Goal: Transaction & Acquisition: Book appointment/travel/reservation

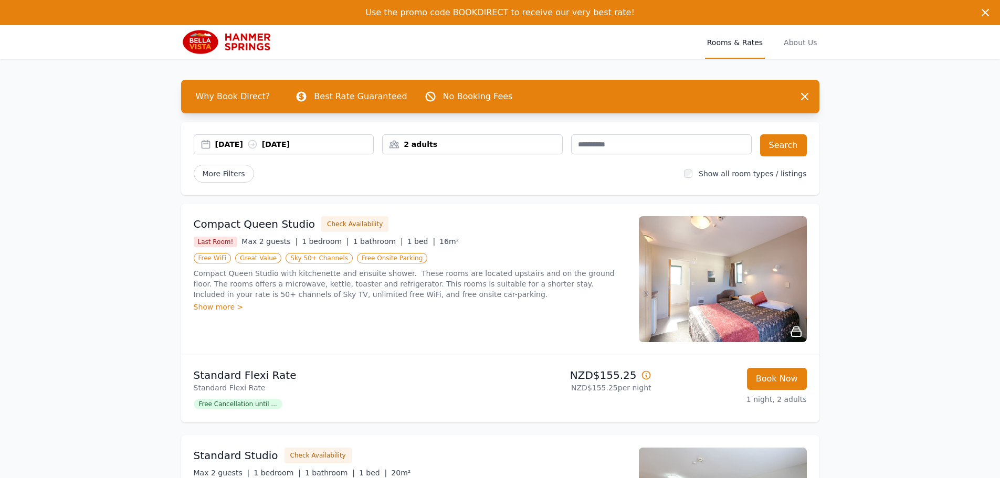
click at [329, 144] on div "[DATE] [DATE]" at bounding box center [294, 144] width 159 height 11
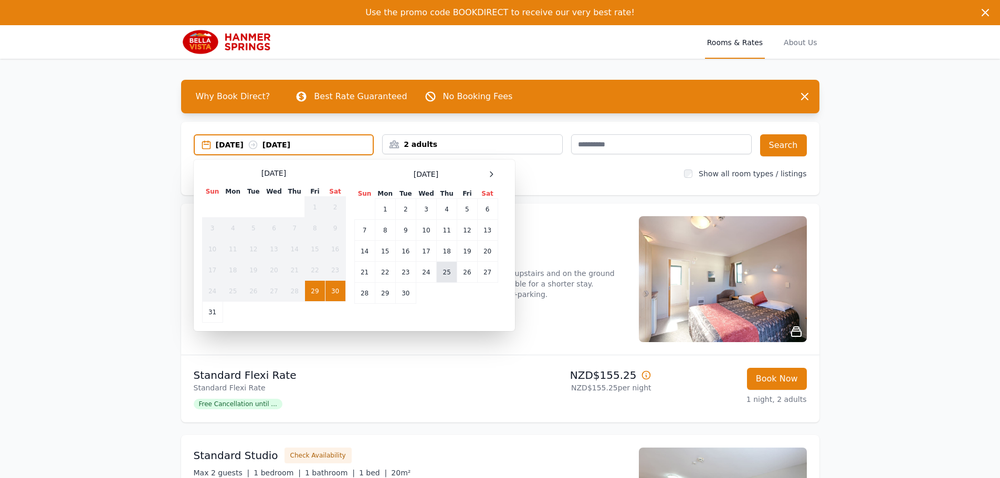
click at [443, 271] on td "25" at bounding box center [447, 272] width 20 height 21
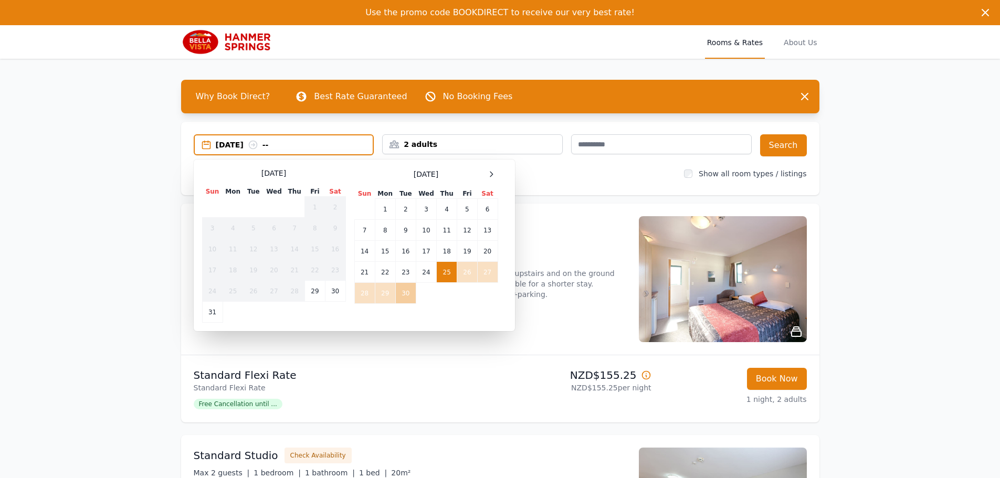
click at [406, 295] on td "30" at bounding box center [405, 293] width 20 height 21
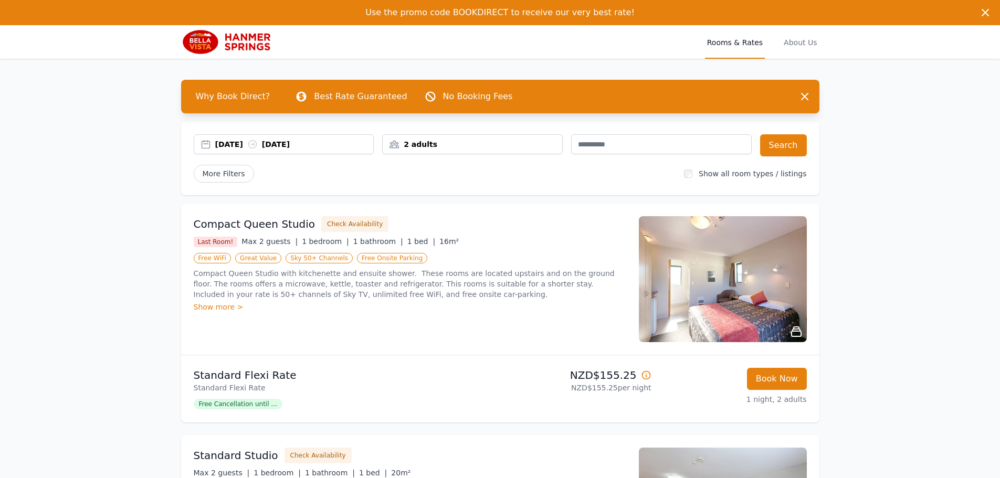
click at [526, 144] on div "2 adults" at bounding box center [473, 144] width 180 height 11
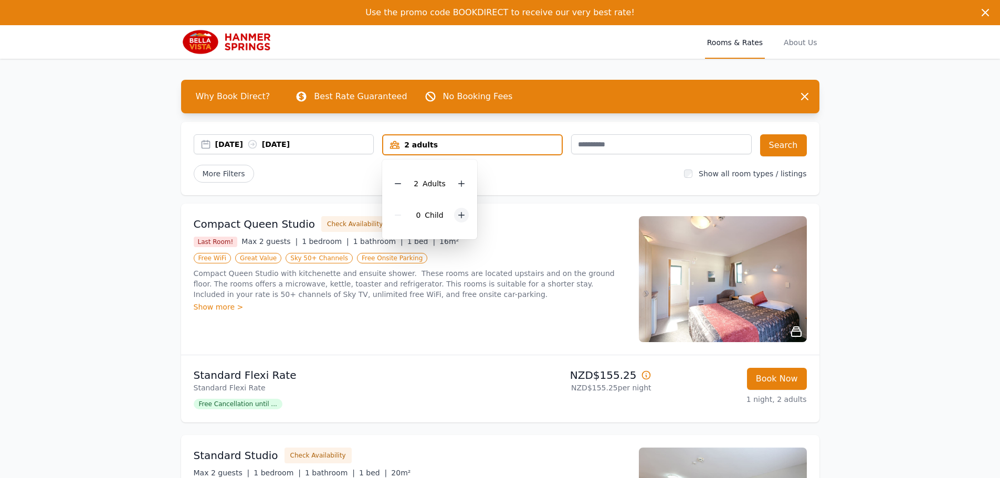
click at [459, 214] on icon at bounding box center [461, 215] width 8 height 8
click at [778, 144] on button "Search" at bounding box center [783, 145] width 47 height 22
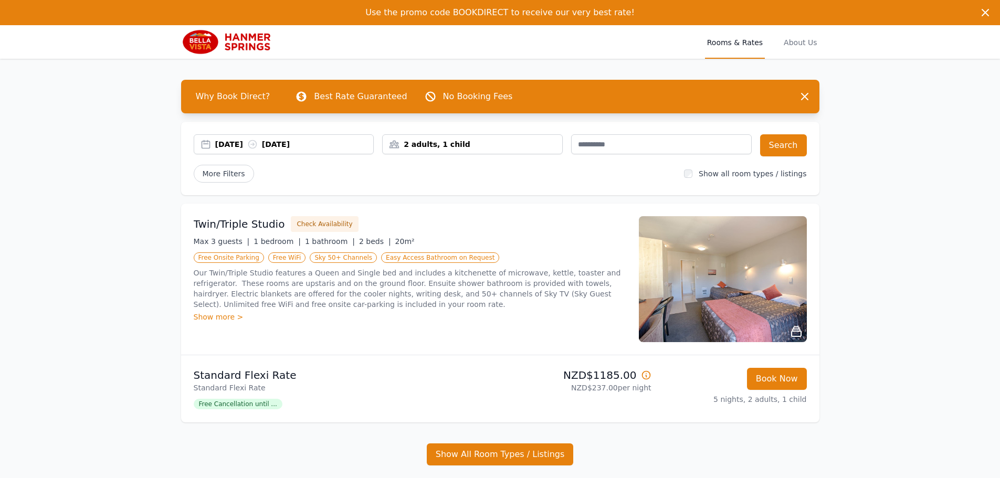
click at [740, 41] on span "Rooms & Rates" at bounding box center [735, 42] width 60 height 34
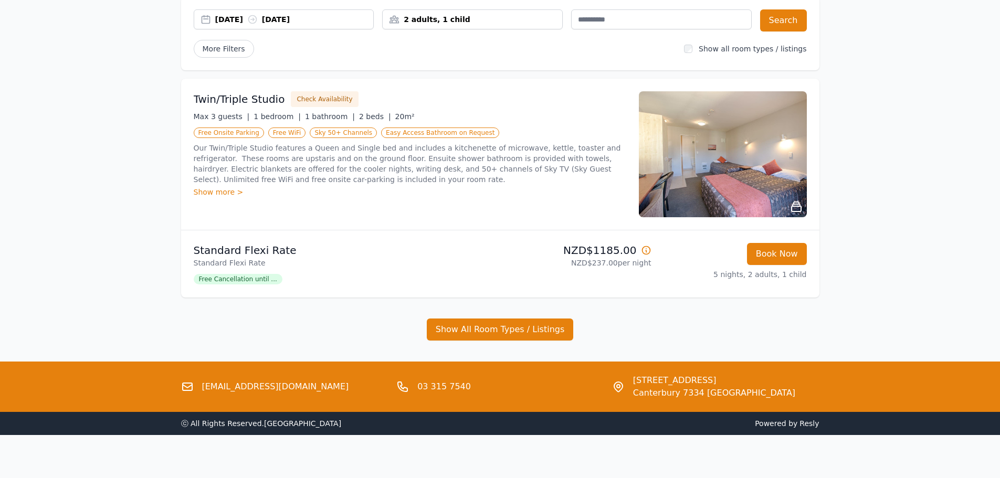
scroll to position [132, 0]
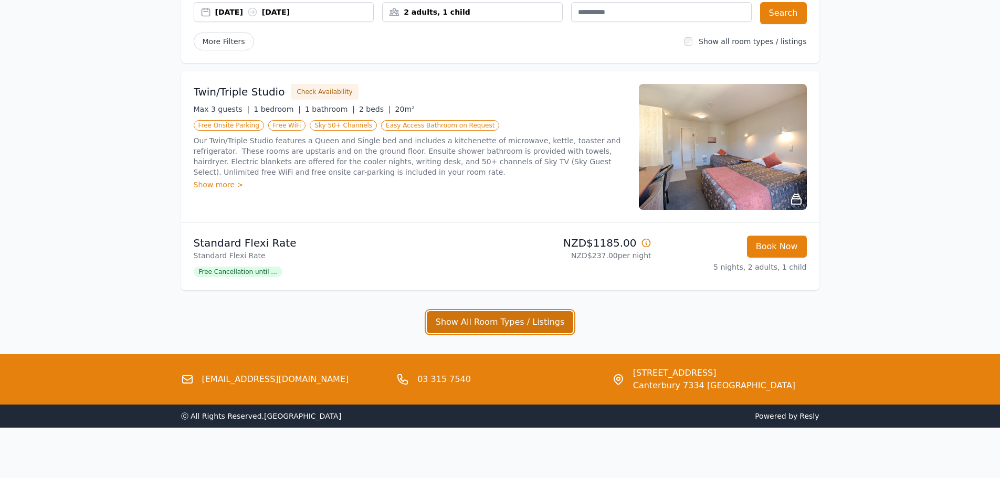
click at [497, 323] on button "Show All Room Types / Listings" at bounding box center [500, 322] width 147 height 22
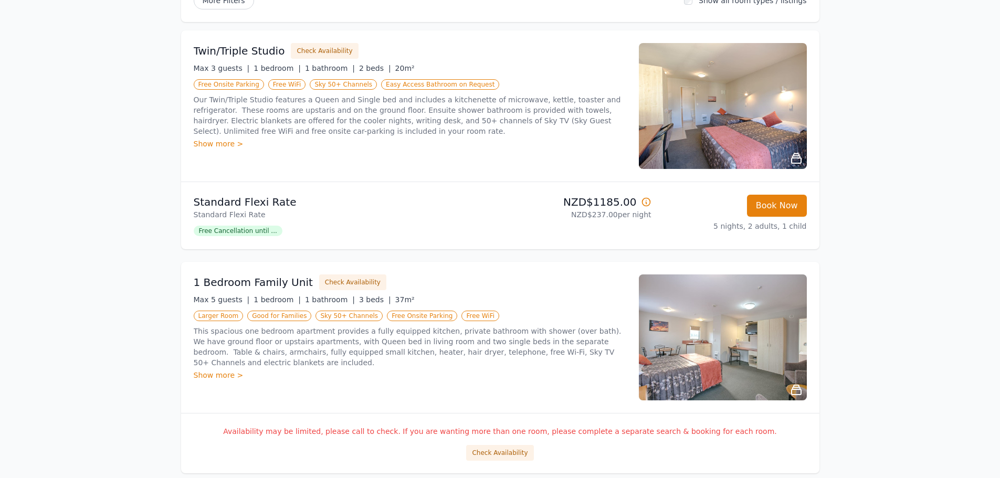
scroll to position [237, 0]
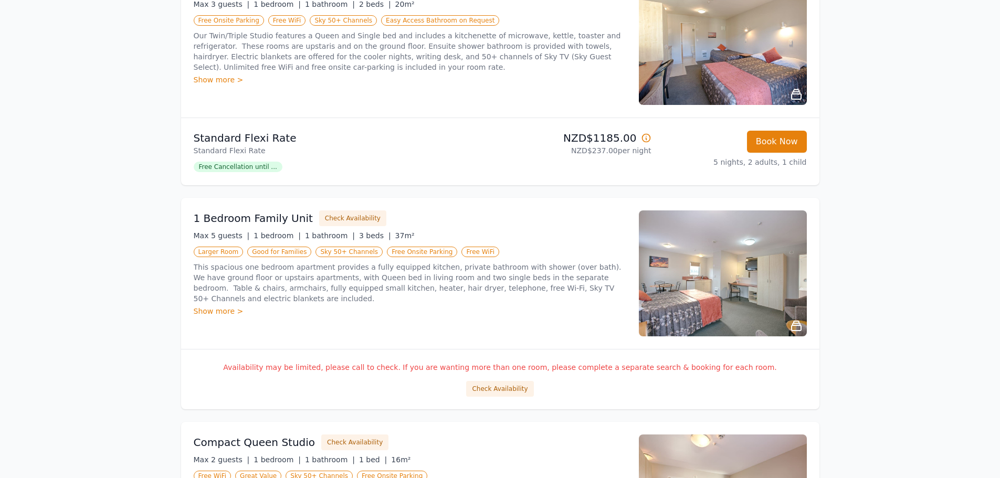
click at [221, 306] on div "Show more >" at bounding box center [410, 311] width 433 height 11
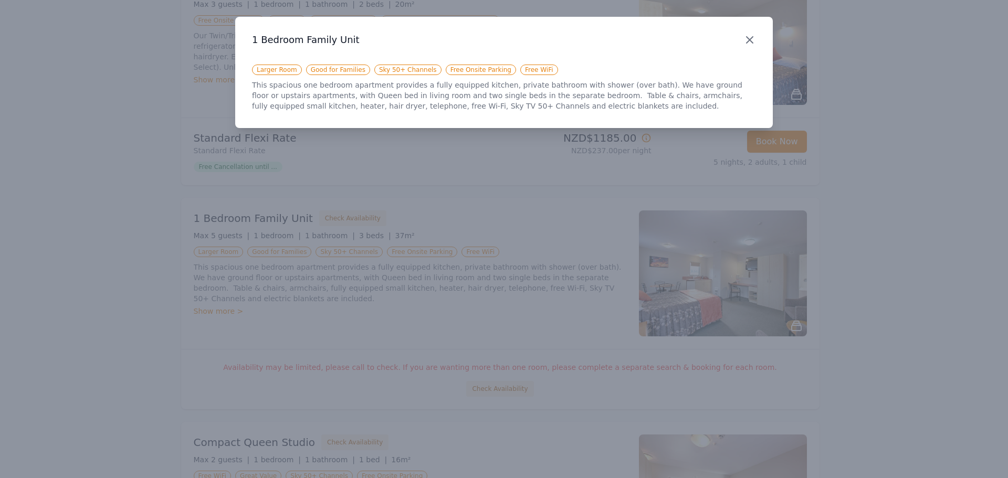
click at [753, 45] on icon "button" at bounding box center [749, 40] width 13 height 13
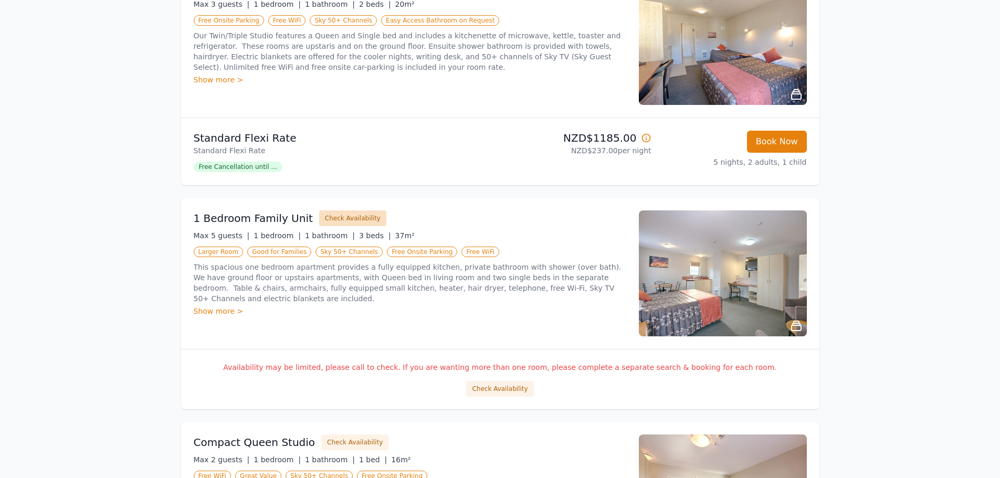
click at [352, 217] on button "Check Availability" at bounding box center [352, 219] width 67 height 16
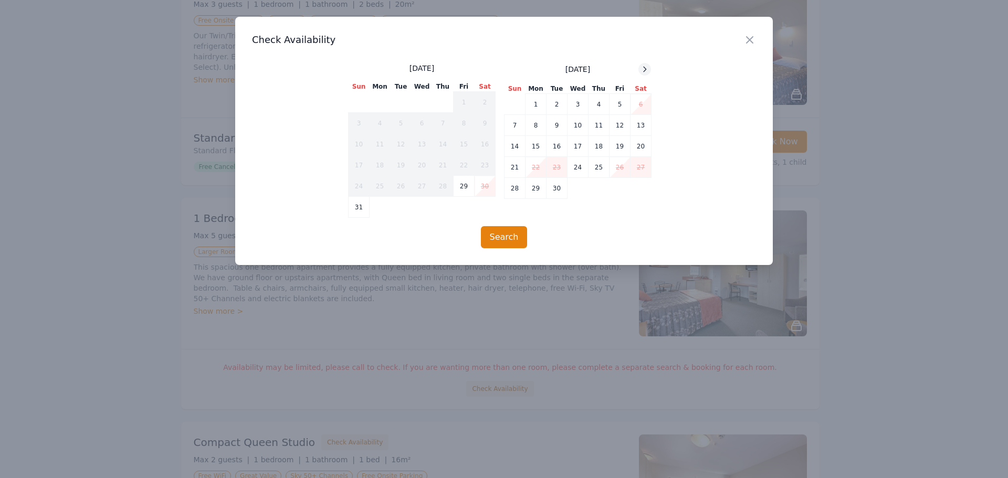
click at [645, 71] on icon at bounding box center [645, 69] width 3 height 5
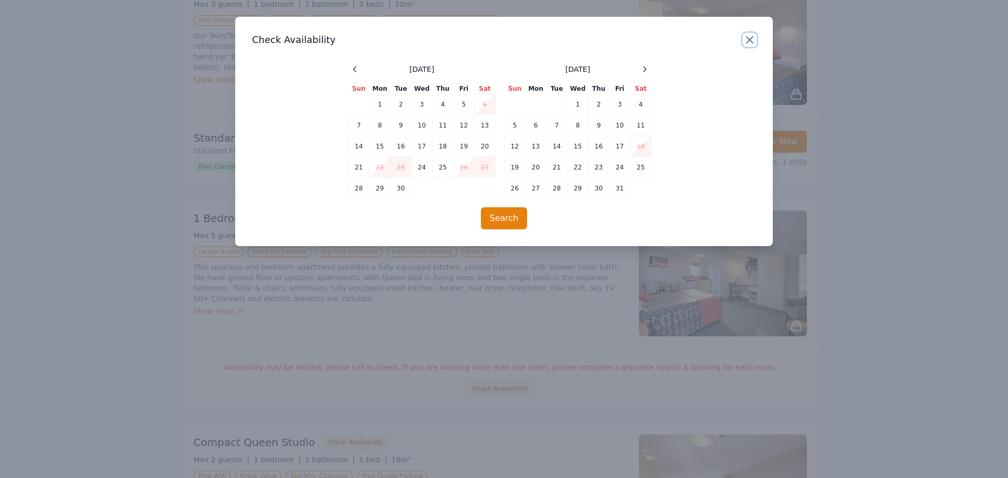
click at [752, 43] on icon "button" at bounding box center [750, 40] width 6 height 6
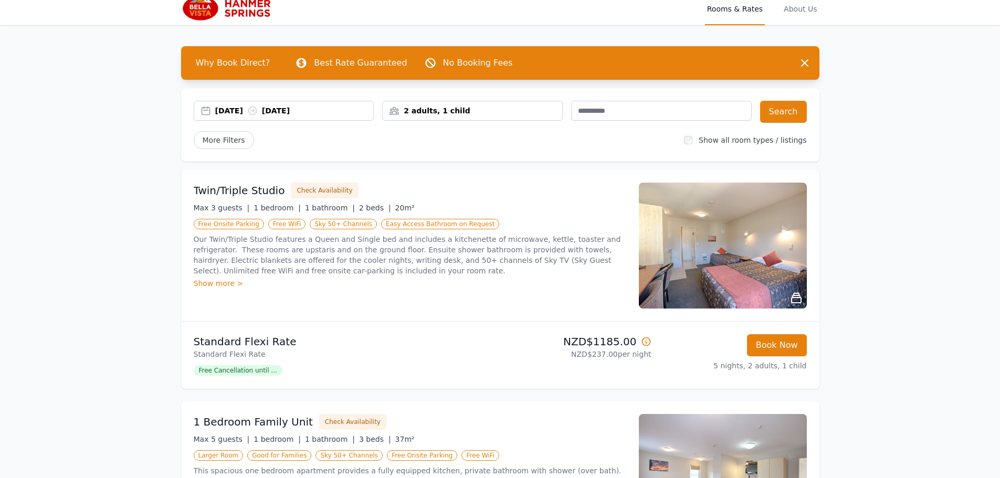
scroll to position [0, 0]
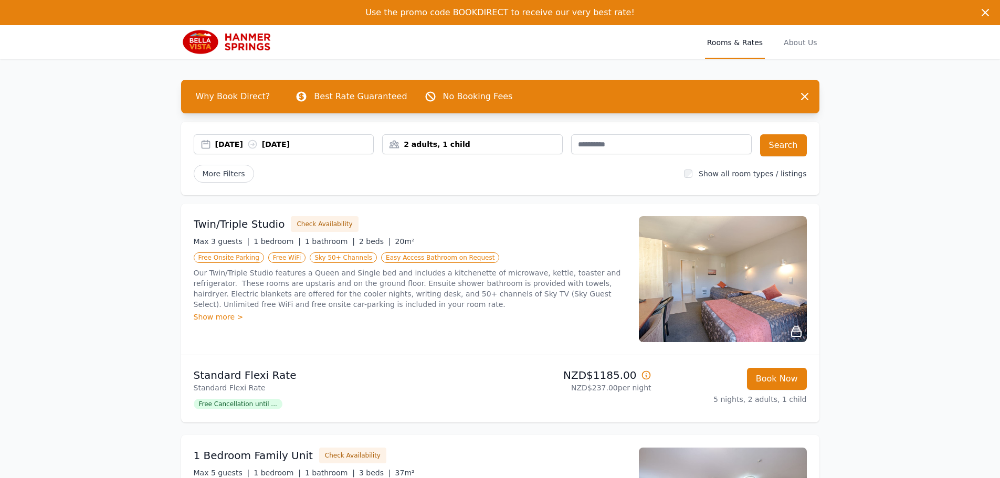
click at [248, 43] on img at bounding box center [231, 41] width 101 height 25
